Goal: Task Accomplishment & Management: Use online tool/utility

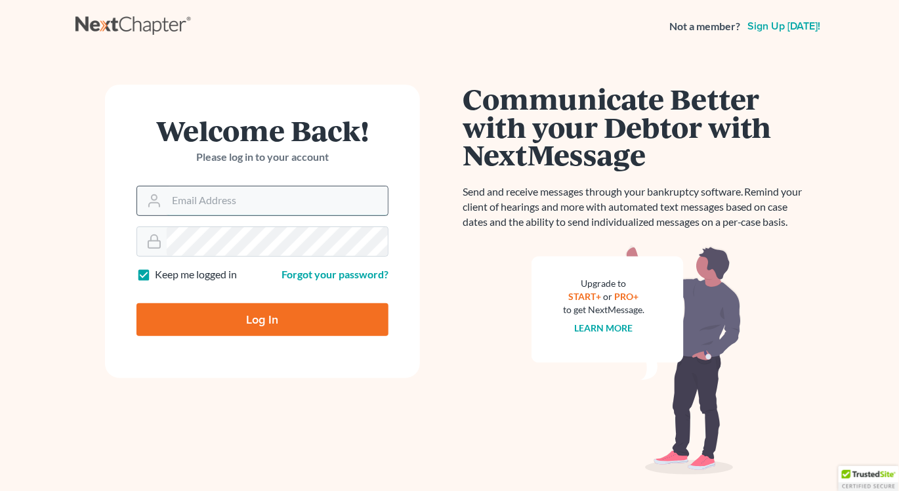
click at [217, 204] on input "Email Address" at bounding box center [277, 200] width 221 height 29
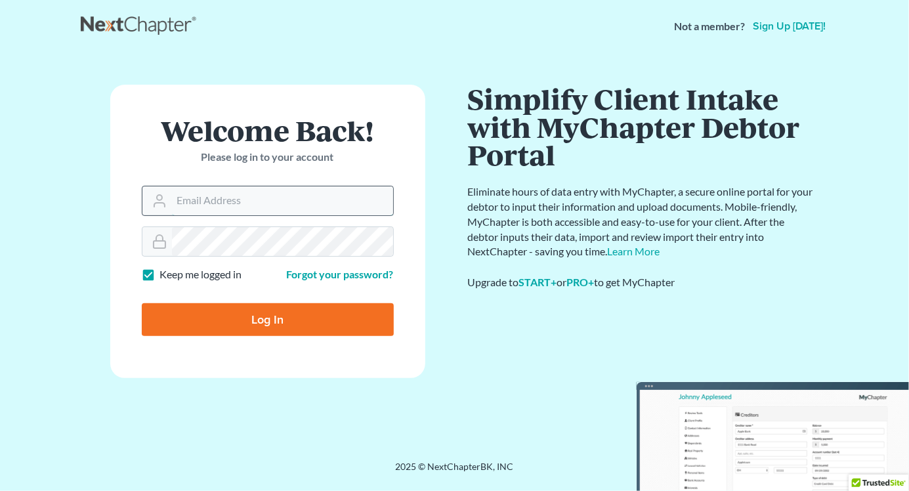
type input "[EMAIL_ADDRESS][DOMAIN_NAME]"
click at [279, 318] on input "Log In" at bounding box center [268, 319] width 252 height 33
type input "Thinking..."
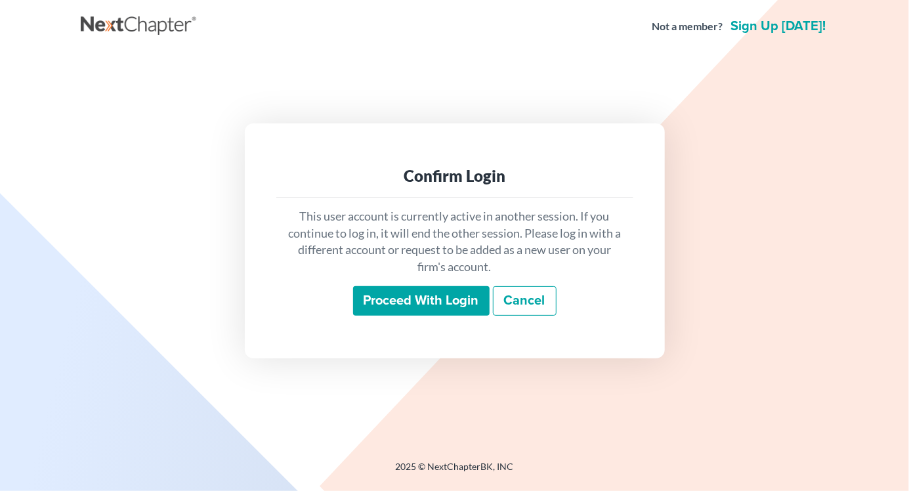
click at [407, 305] on input "Proceed with login" at bounding box center [421, 301] width 137 height 30
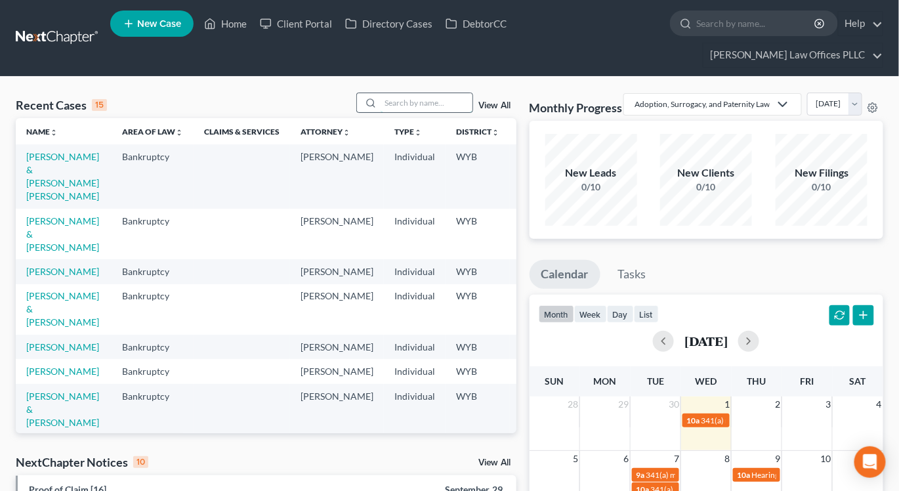
click at [412, 93] on input "search" at bounding box center [427, 102] width 92 height 19
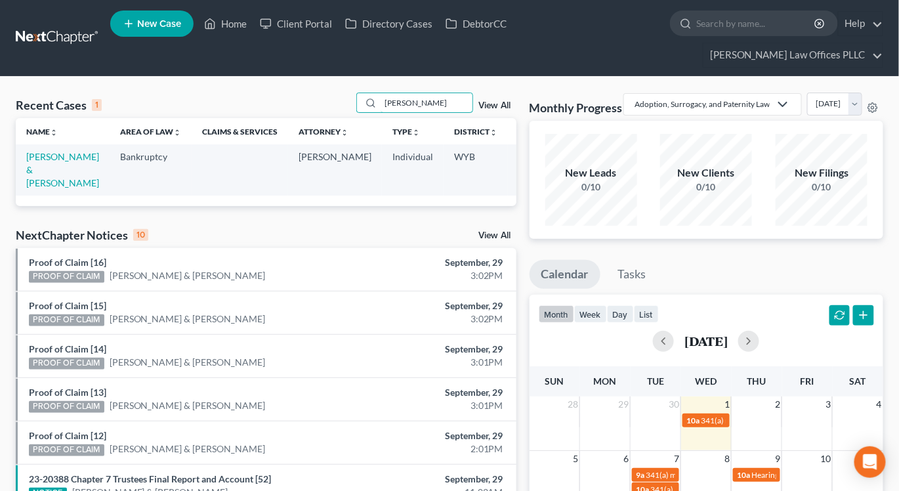
type input "[PERSON_NAME]"
click at [39, 153] on td "[PERSON_NAME] & [PERSON_NAME]" at bounding box center [63, 169] width 94 height 51
click at [42, 156] on link "Carrigan, Ricky & Kimberley" at bounding box center [62, 169] width 73 height 37
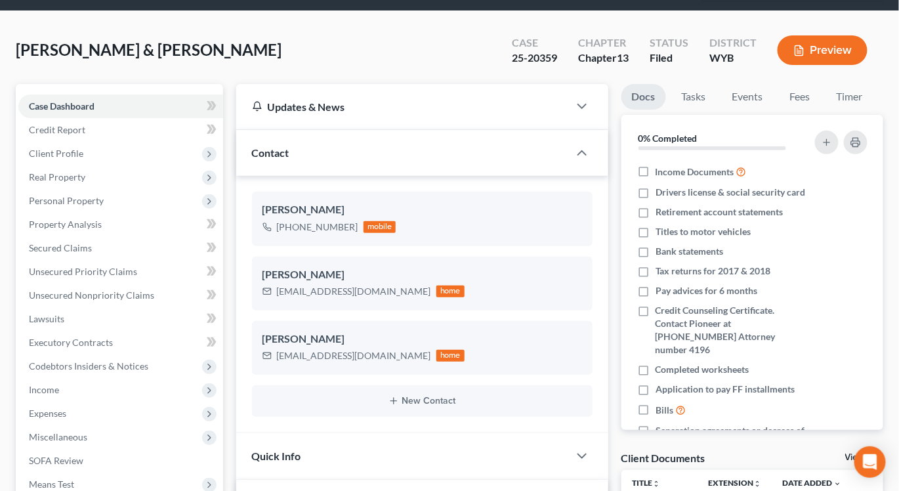
scroll to position [66, 0]
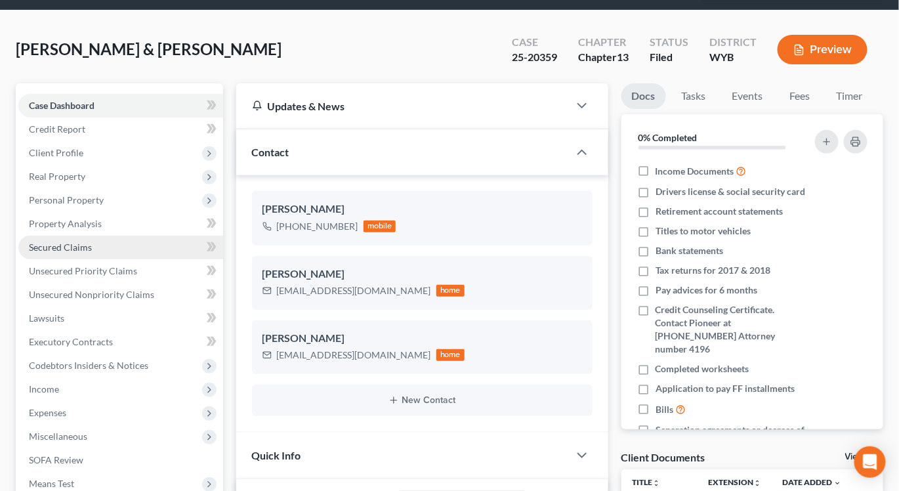
click at [63, 242] on span "Secured Claims" at bounding box center [60, 247] width 63 height 11
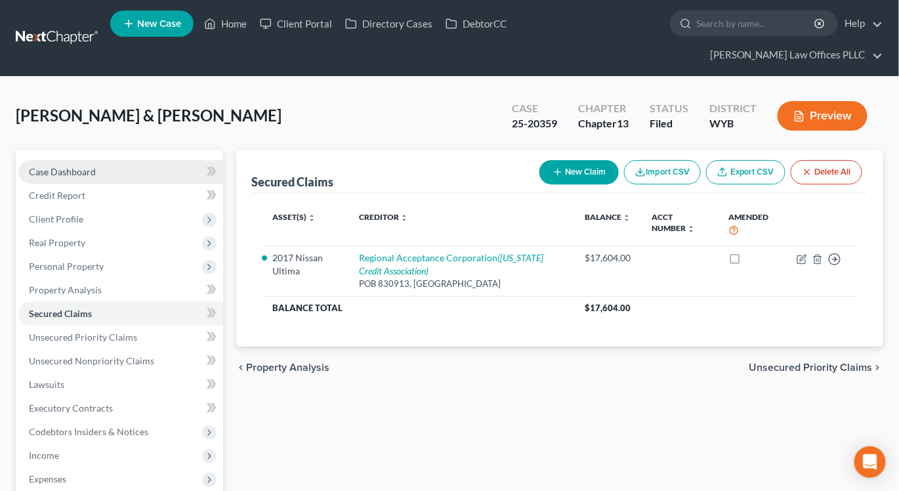
click at [45, 166] on span "Case Dashboard" at bounding box center [62, 171] width 67 height 11
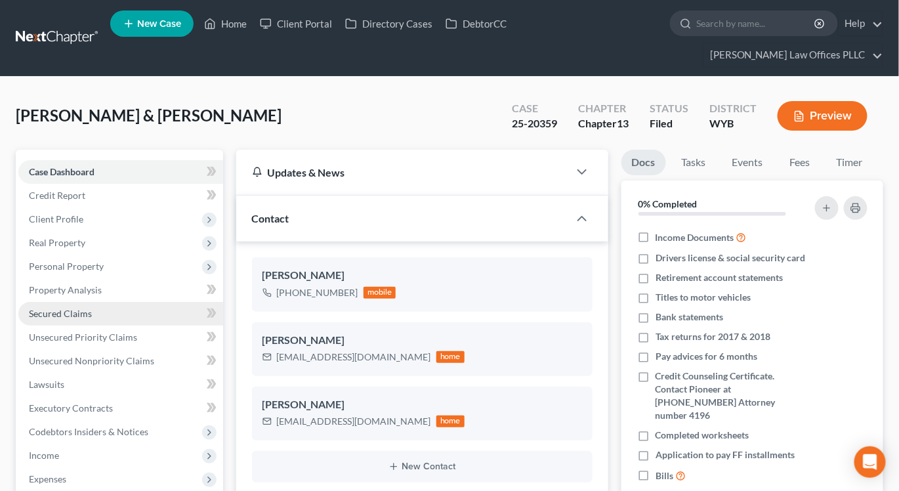
click at [47, 308] on span "Secured Claims" at bounding box center [60, 313] width 63 height 11
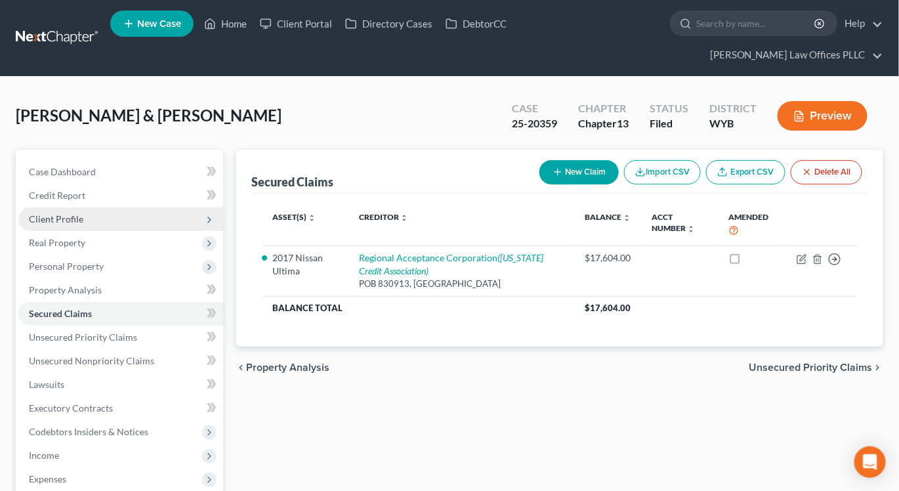
click at [49, 213] on span "Client Profile" at bounding box center [56, 218] width 54 height 11
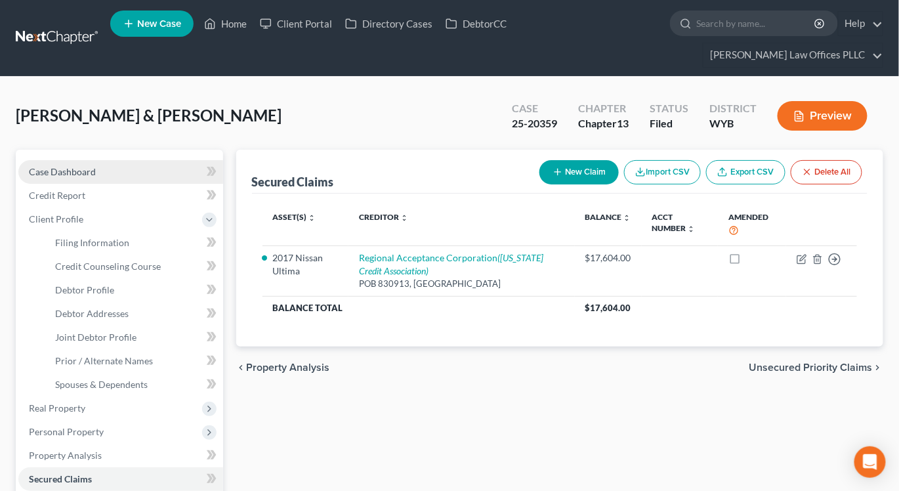
click at [66, 160] on link "Case Dashboard" at bounding box center [120, 172] width 205 height 24
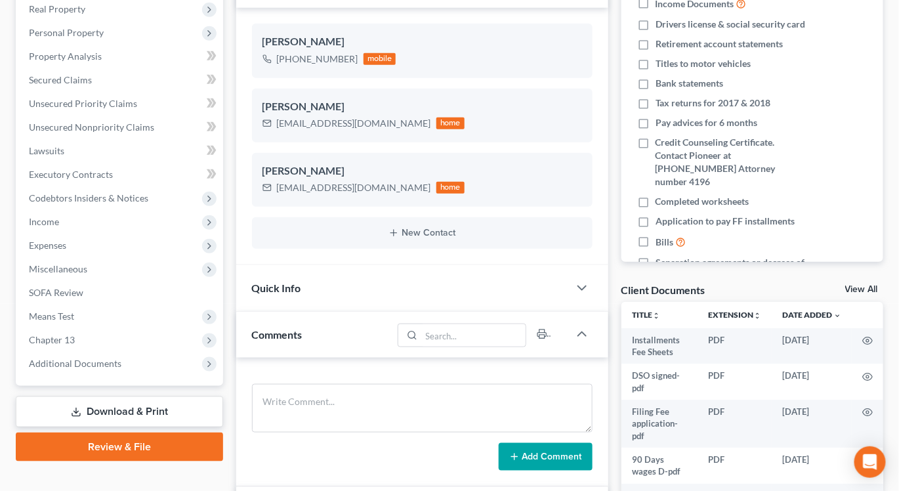
scroll to position [261, 0]
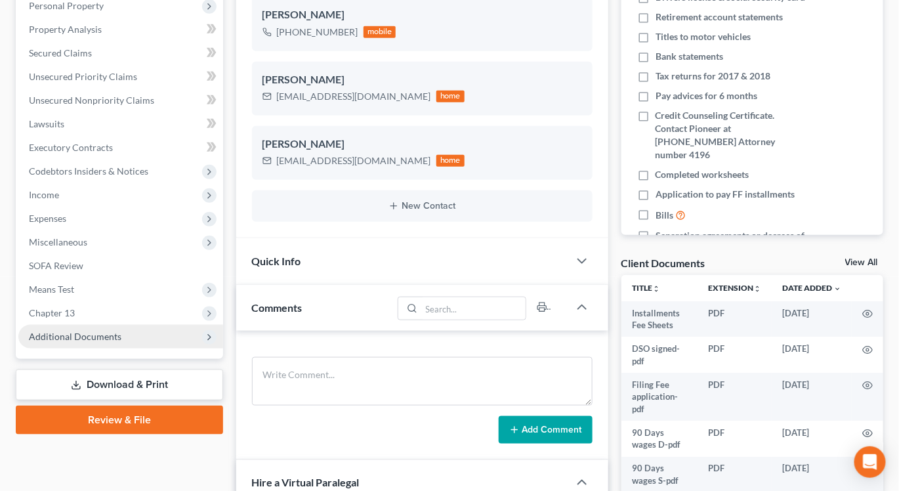
click at [54, 331] on span "Additional Documents" at bounding box center [75, 336] width 93 height 11
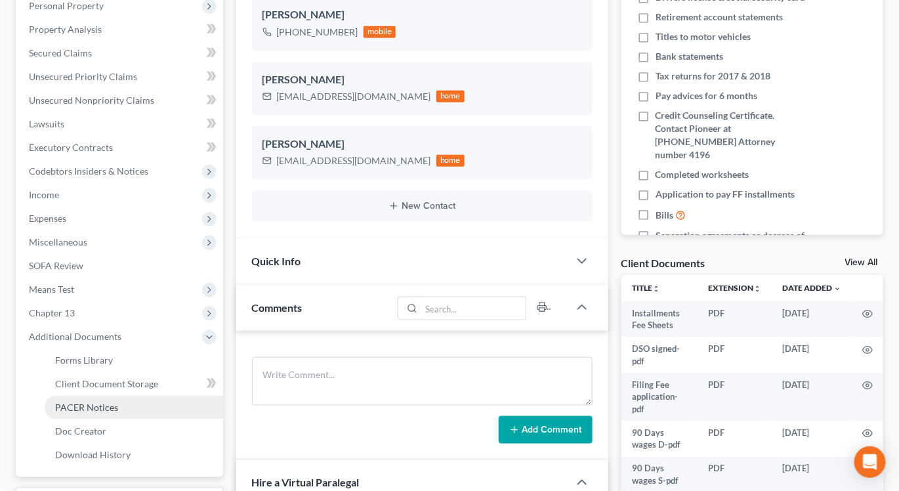
click at [67, 402] on span "PACER Notices" at bounding box center [86, 407] width 63 height 11
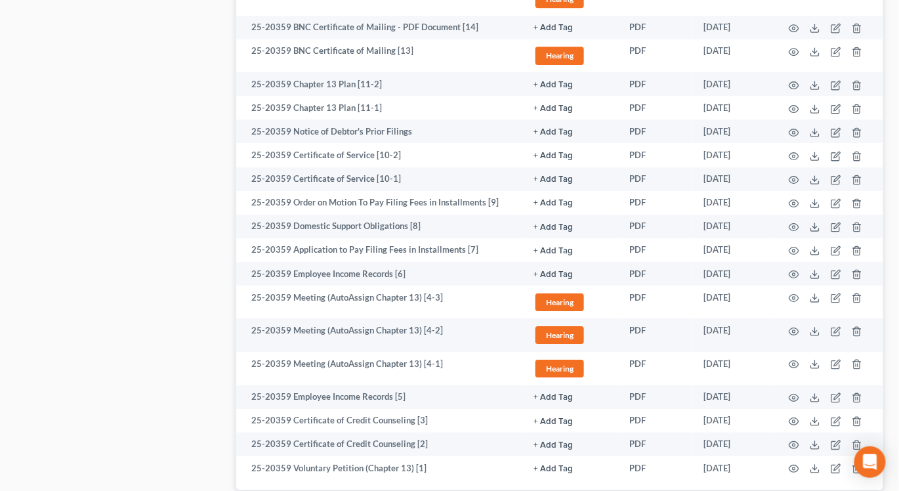
scroll to position [1231, 0]
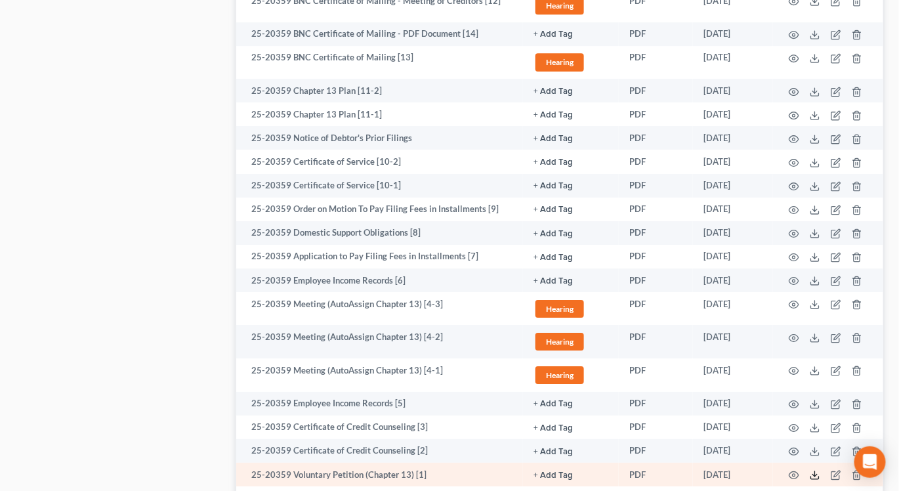
click at [814, 470] on icon at bounding box center [815, 475] width 11 height 11
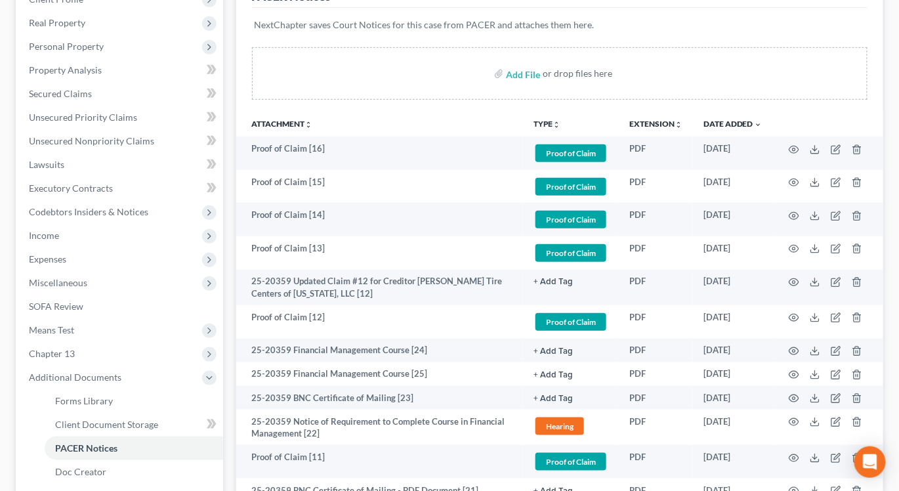
scroll to position [225, 0]
